Goal: Task Accomplishment & Management: Manage account settings

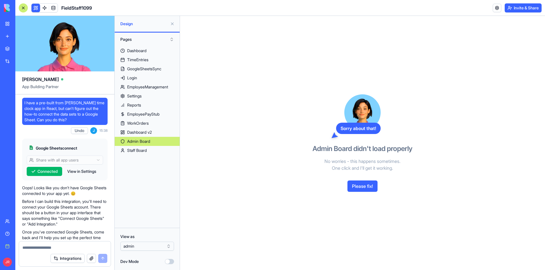
click at [140, 149] on div "Staff Board" at bounding box center [137, 151] width 20 height 6
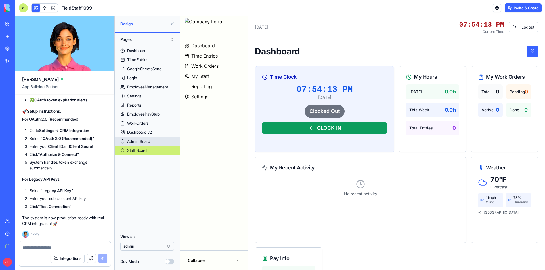
click at [146, 140] on div "Admin Board" at bounding box center [138, 142] width 23 height 6
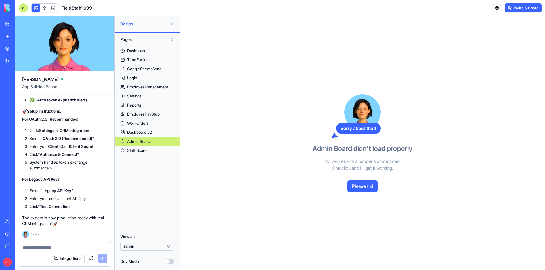
click at [366, 185] on button "Please fix!" at bounding box center [362, 186] width 30 height 11
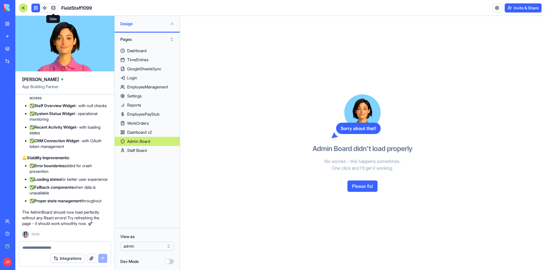
scroll to position [119132, 0]
click at [36, 7] on button at bounding box center [35, 8] width 9 height 9
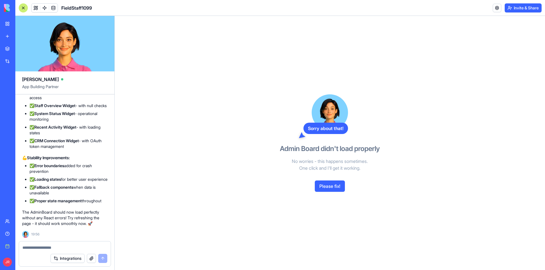
click at [23, 8] on div at bounding box center [23, 7] width 9 height 9
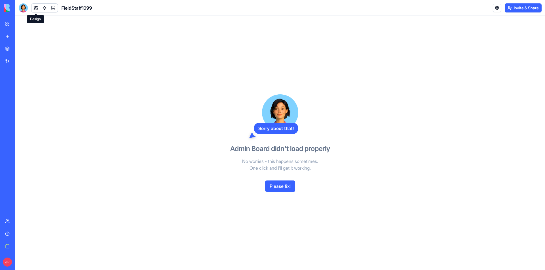
click at [31, 6] on button at bounding box center [35, 8] width 9 height 9
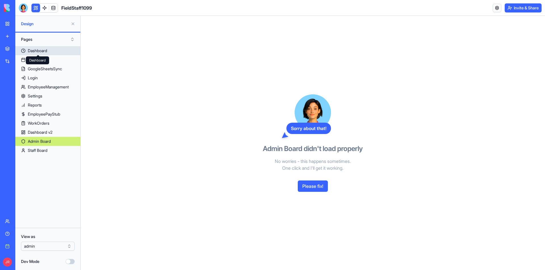
click at [40, 51] on div "Dashboard" at bounding box center [37, 51] width 19 height 6
click at [41, 60] on div "TimeEntries" at bounding box center [38, 60] width 21 height 6
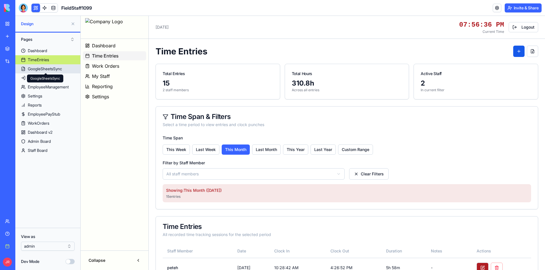
click at [40, 69] on div "GoogleSheetsSync" at bounding box center [45, 69] width 34 height 6
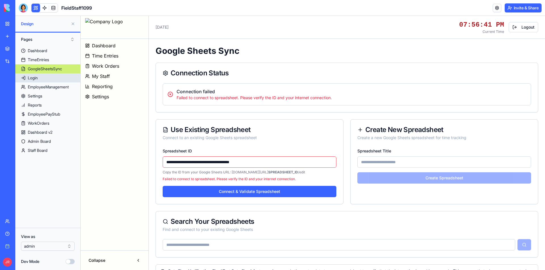
click at [40, 80] on link "Login" at bounding box center [47, 77] width 65 height 9
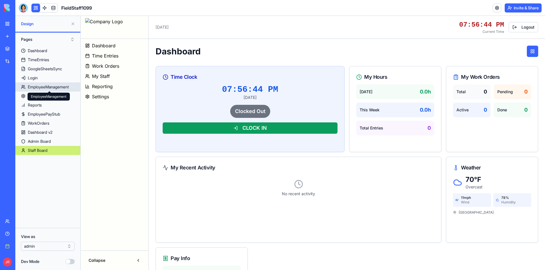
click at [42, 87] on div "EmployeeManagement" at bounding box center [48, 87] width 41 height 6
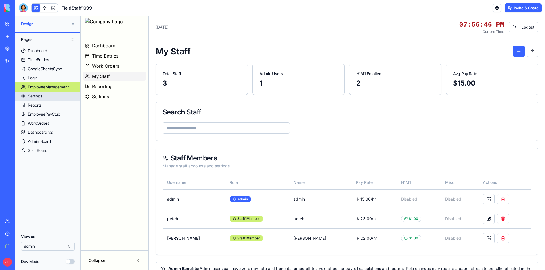
click at [44, 97] on link "Settings" at bounding box center [47, 96] width 65 height 9
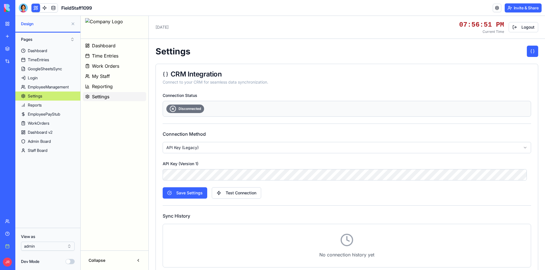
click at [302, 149] on html "Dashboard Time Entries Work Orders My Staff Reporting Settings Collapse Wednesd…" at bounding box center [313, 164] width 464 height 297
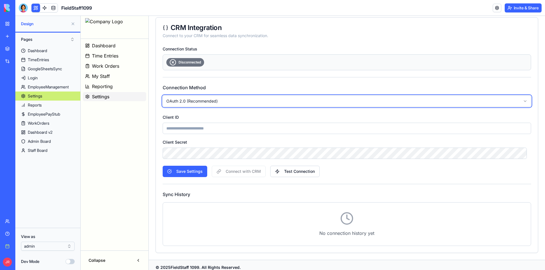
scroll to position [57, 0]
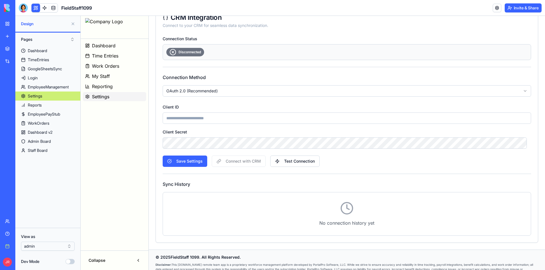
click at [212, 91] on html "Dashboard Time Entries Work Orders My Staff Reporting Settings Collapse Wednesd…" at bounding box center [313, 120] width 464 height 322
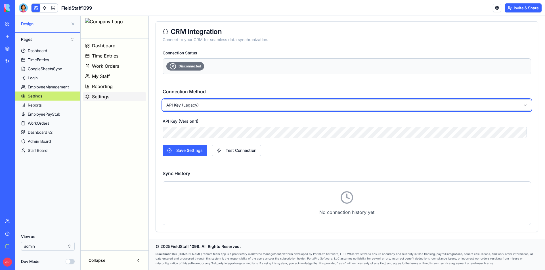
scroll to position [43, 0]
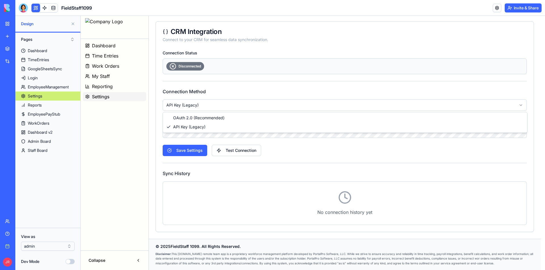
click at [221, 110] on html "Dashboard Time Entries Work Orders My Staff Reporting Settings Collapse Wednesd…" at bounding box center [313, 121] width 464 height 297
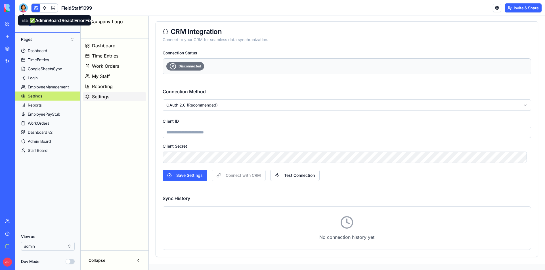
click at [25, 9] on div at bounding box center [23, 7] width 9 height 9
click at [528, 10] on button "Invite & Share" at bounding box center [523, 7] width 37 height 9
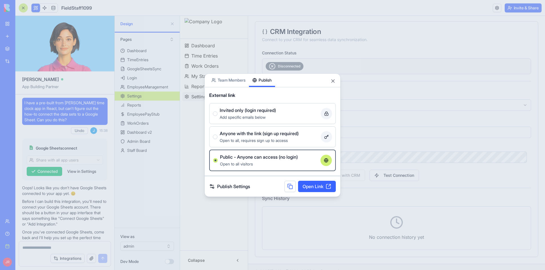
scroll to position [119331, 0]
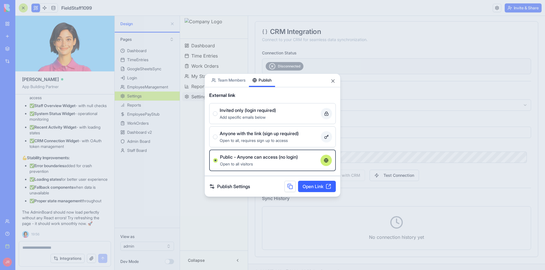
click at [287, 188] on button at bounding box center [289, 186] width 11 height 11
click at [332, 81] on button "Close" at bounding box center [333, 81] width 6 height 6
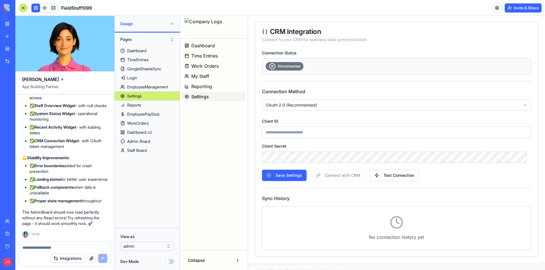
click at [45, 246] on textarea at bounding box center [64, 248] width 85 height 6
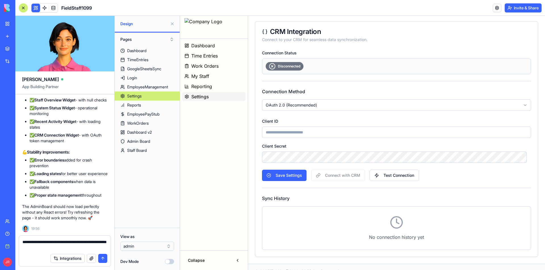
type textarea "**********"
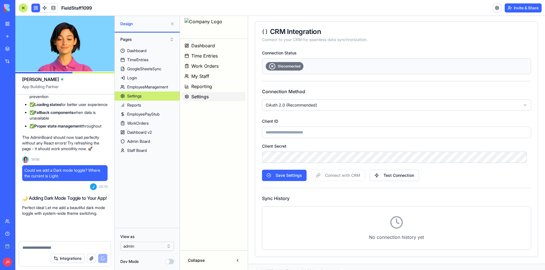
scroll to position [119411, 0]
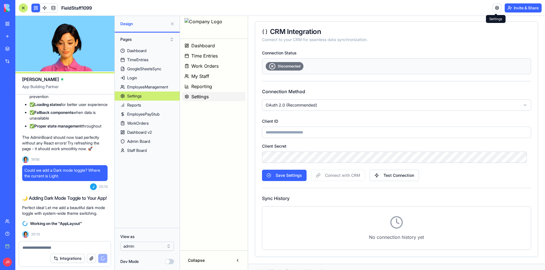
click at [497, 7] on link at bounding box center [497, 8] width 9 height 9
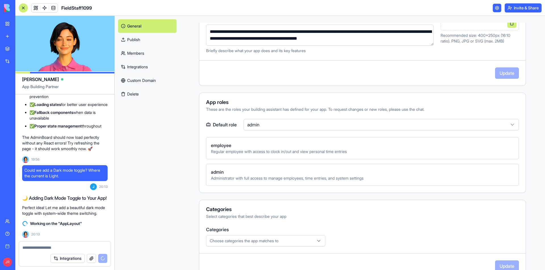
scroll to position [142, 0]
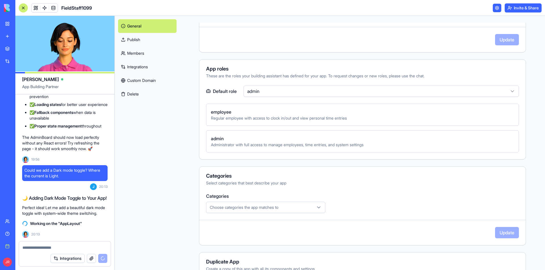
click at [303, 136] on span "admin" at bounding box center [362, 138] width 303 height 7
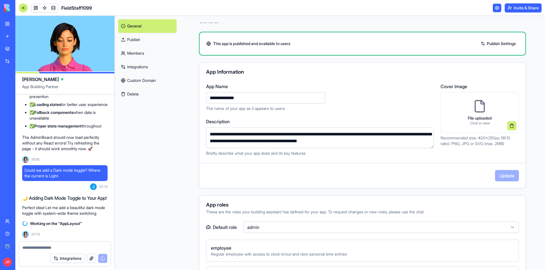
scroll to position [0, 0]
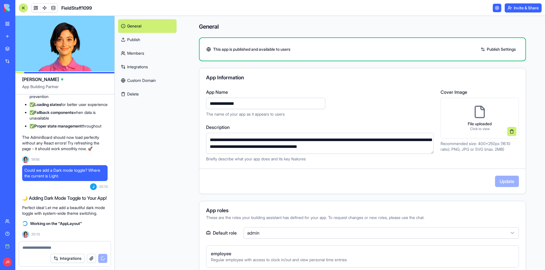
click at [481, 115] on icon at bounding box center [480, 112] width 14 height 14
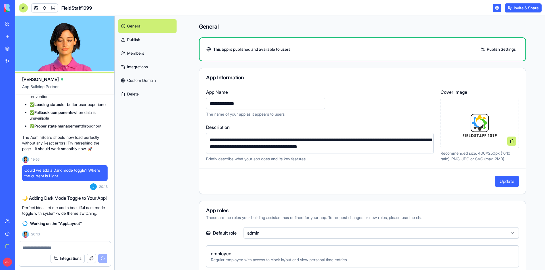
click at [508, 182] on button "Update" at bounding box center [507, 181] width 24 height 11
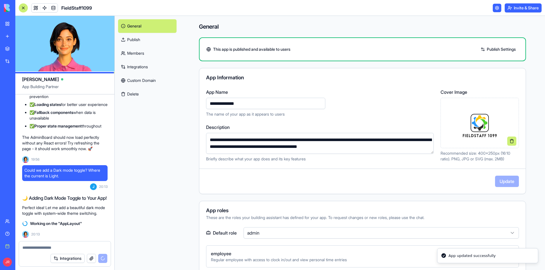
click at [230, 103] on input "**********" at bounding box center [265, 103] width 119 height 11
type input "**********"
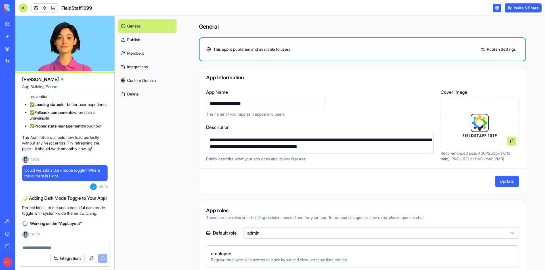
click at [512, 181] on button "Update" at bounding box center [507, 181] width 24 height 11
click at [499, 49] on link "Publish Settings" at bounding box center [498, 49] width 41 height 9
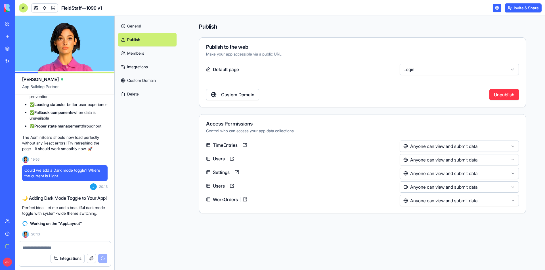
click at [482, 71] on html "BETA My workspace New app Marketplace Integrations Recent Banner Studio AI Logo…" at bounding box center [272, 135] width 545 height 270
click at [137, 22] on link "General" at bounding box center [147, 26] width 58 height 14
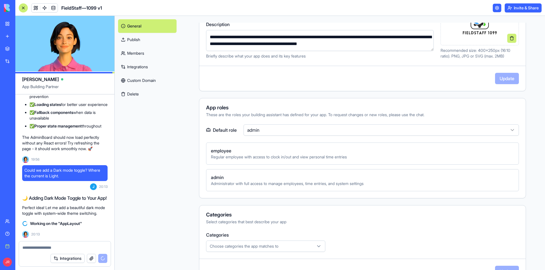
scroll to position [114, 0]
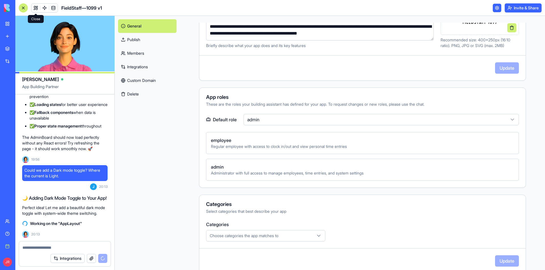
click at [35, 7] on link at bounding box center [35, 8] width 9 height 9
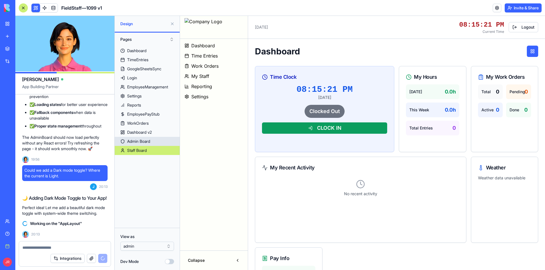
click at [146, 141] on div "Admin Board" at bounding box center [138, 142] width 23 height 6
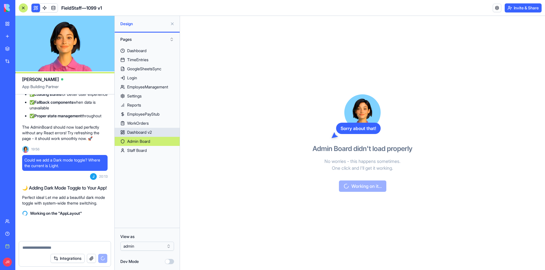
scroll to position [119422, 0]
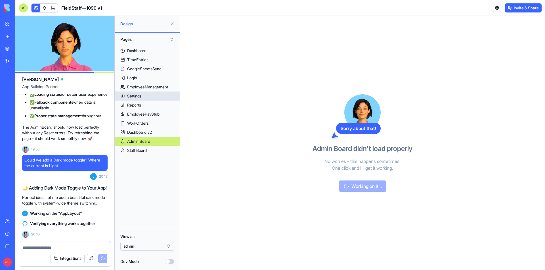
click at [134, 94] on div "Settings" at bounding box center [134, 96] width 14 height 6
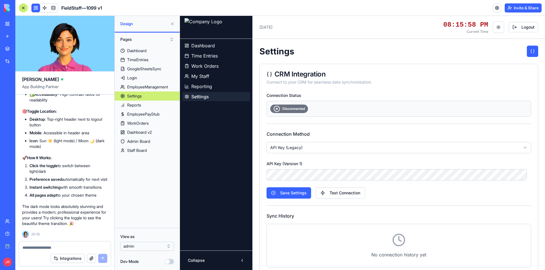
scroll to position [119728, 0]
click at [74, 249] on textarea at bounding box center [64, 248] width 85 height 6
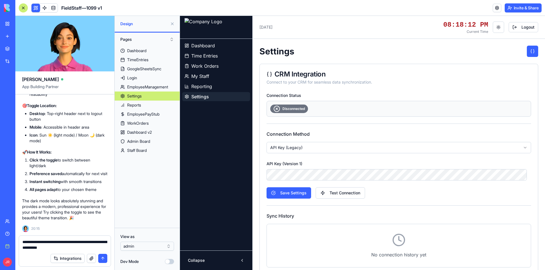
type textarea "**********"
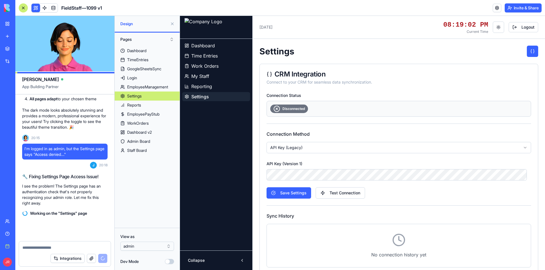
scroll to position [119825, 0]
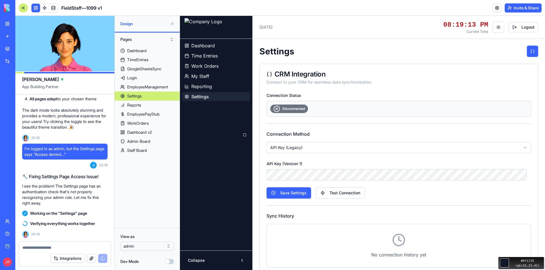
click at [239, 128] on div "#0f1729 rgb(15,23,41)" at bounding box center [272, 135] width 545 height 270
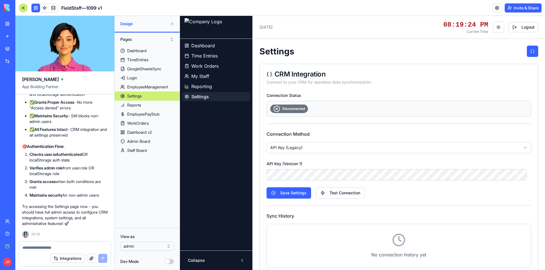
scroll to position [120081, 0]
click at [79, 249] on textarea at bounding box center [64, 248] width 85 height 6
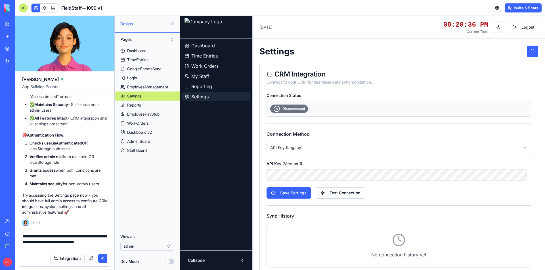
type textarea "**********"
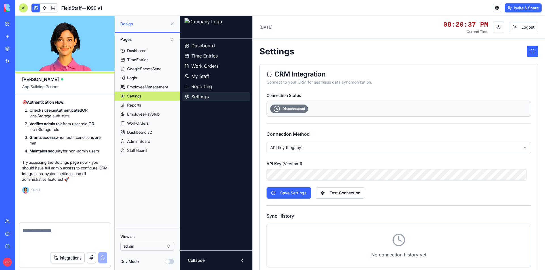
scroll to position [120114, 0]
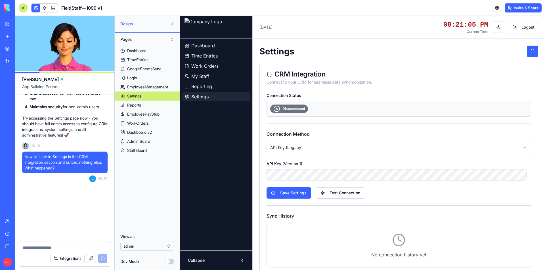
scroll to position [120170, 0]
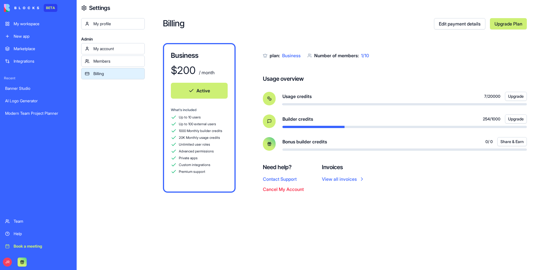
click at [108, 48] on div "My account" at bounding box center [117, 49] width 48 height 6
click at [33, 64] on div "Integrations" at bounding box center [43, 61] width 58 height 6
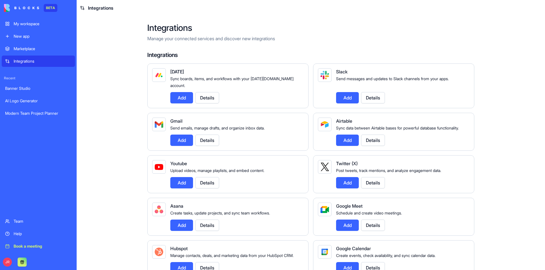
click at [18, 49] on div "Marketplace" at bounding box center [43, 49] width 58 height 6
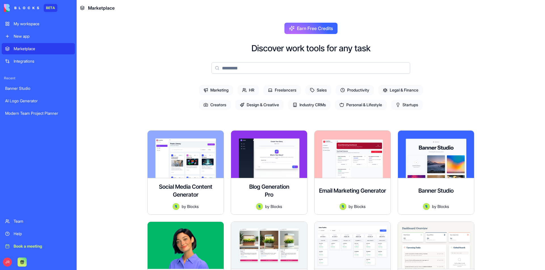
click at [32, 22] on div "My workspace" at bounding box center [43, 24] width 58 height 6
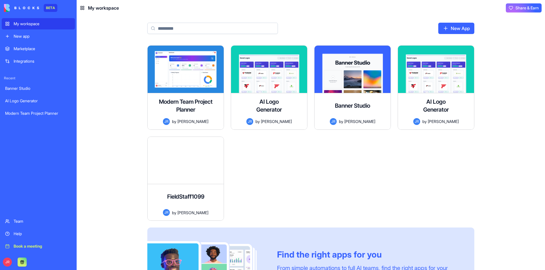
click at [30, 233] on div "Help" at bounding box center [43, 234] width 58 height 6
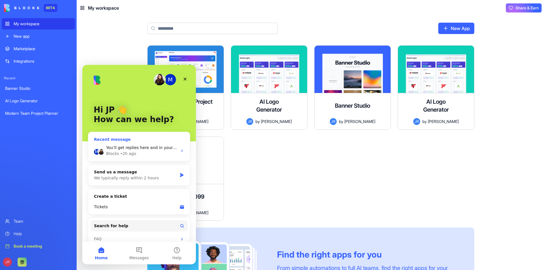
click at [156, 149] on span "You’ll get replies here and in your email: ✉️ [EMAIL_ADDRESS][DOMAIN_NAME] The …" at bounding box center [223, 148] width 234 height 5
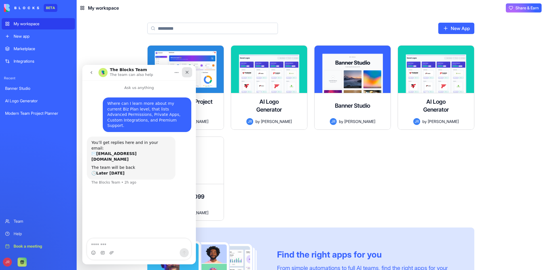
click at [186, 75] on div "Close" at bounding box center [187, 72] width 10 height 10
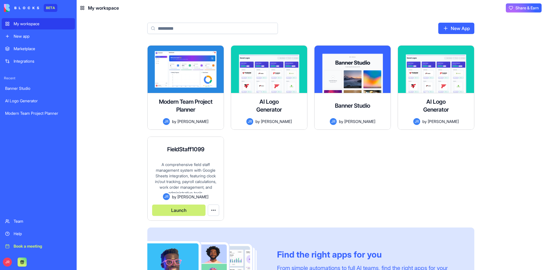
click at [181, 210] on button "Launch" at bounding box center [178, 210] width 53 height 11
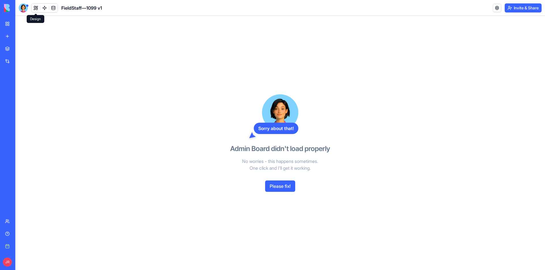
click at [35, 8] on button at bounding box center [35, 8] width 9 height 9
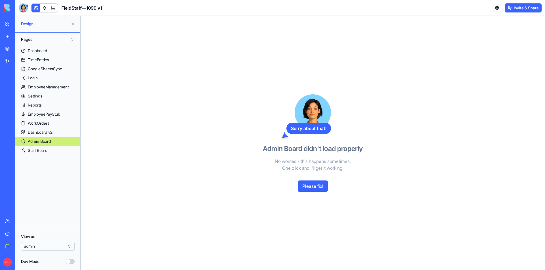
click at [24, 7] on div at bounding box center [23, 7] width 9 height 9
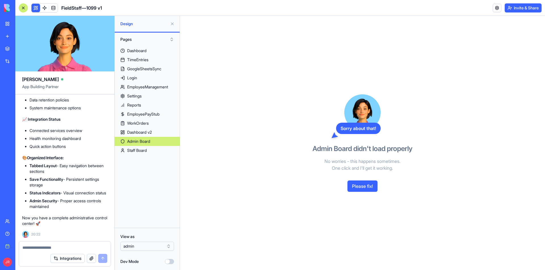
scroll to position [120308, 0]
click at [70, 248] on textarea at bounding box center [64, 248] width 85 height 6
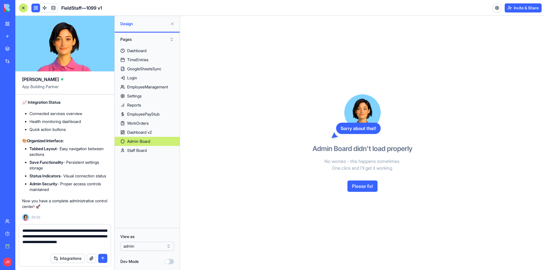
type textarea "**********"
click at [100, 258] on button "submit" at bounding box center [102, 258] width 9 height 9
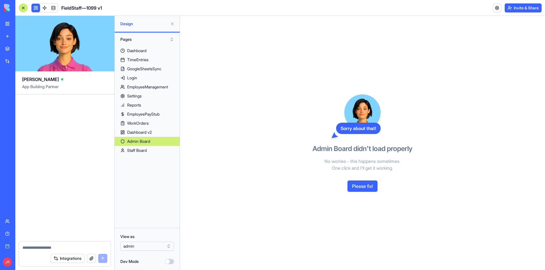
scroll to position [121047, 0]
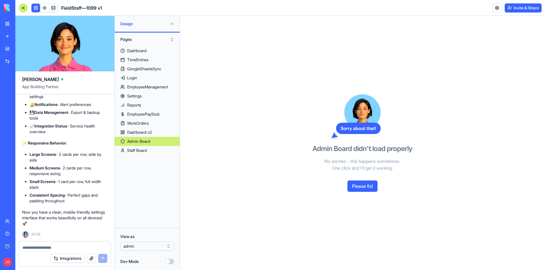
click at [52, 246] on textarea at bounding box center [64, 248] width 85 height 6
click at [41, 248] on textarea at bounding box center [64, 248] width 85 height 6
type textarea "*"
paste textarea "******"
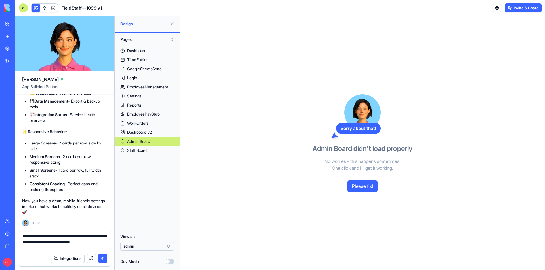
type textarea "**********"
